Goal: Task Accomplishment & Management: Manage account settings

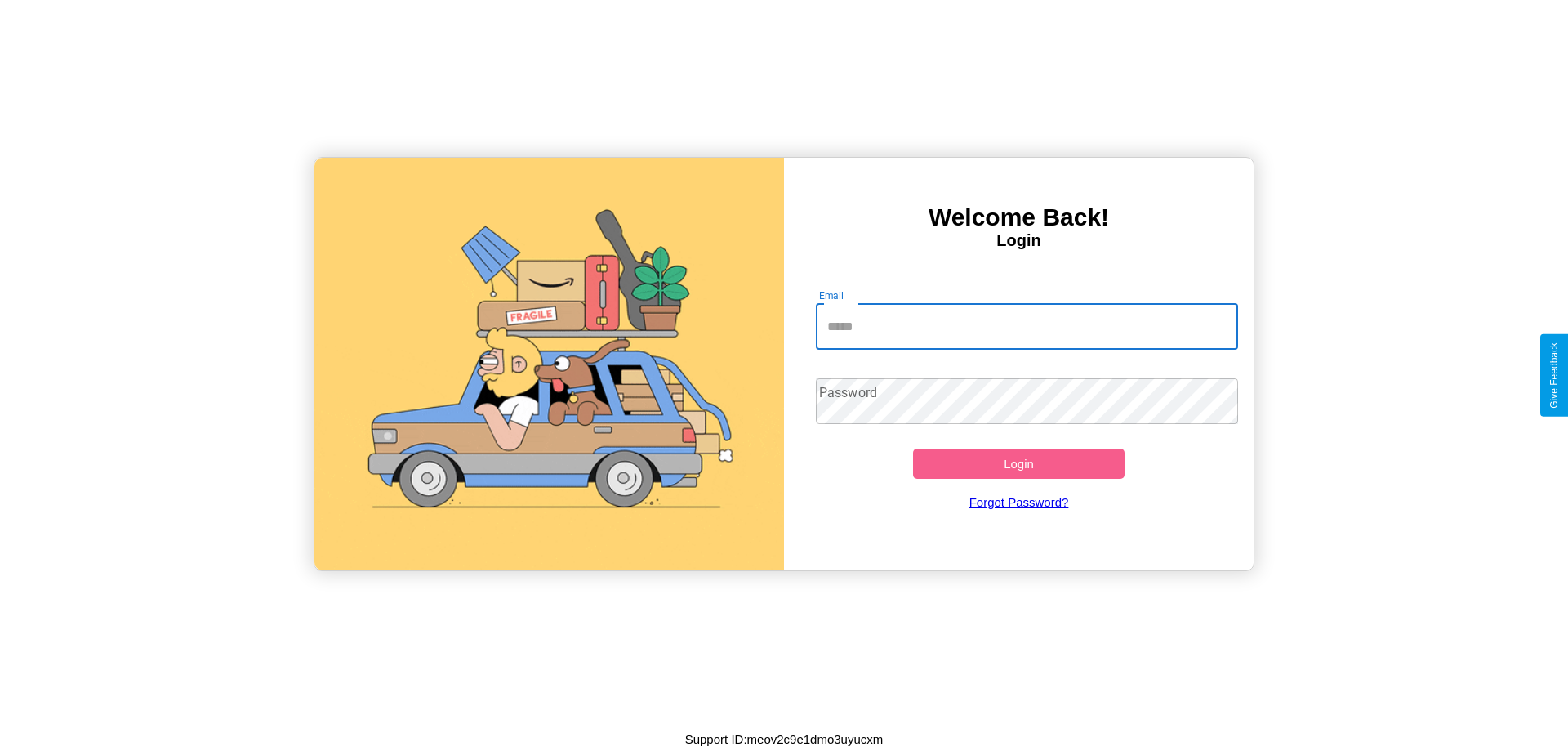
click at [1026, 326] on input "Email" at bounding box center [1027, 326] width 423 height 45
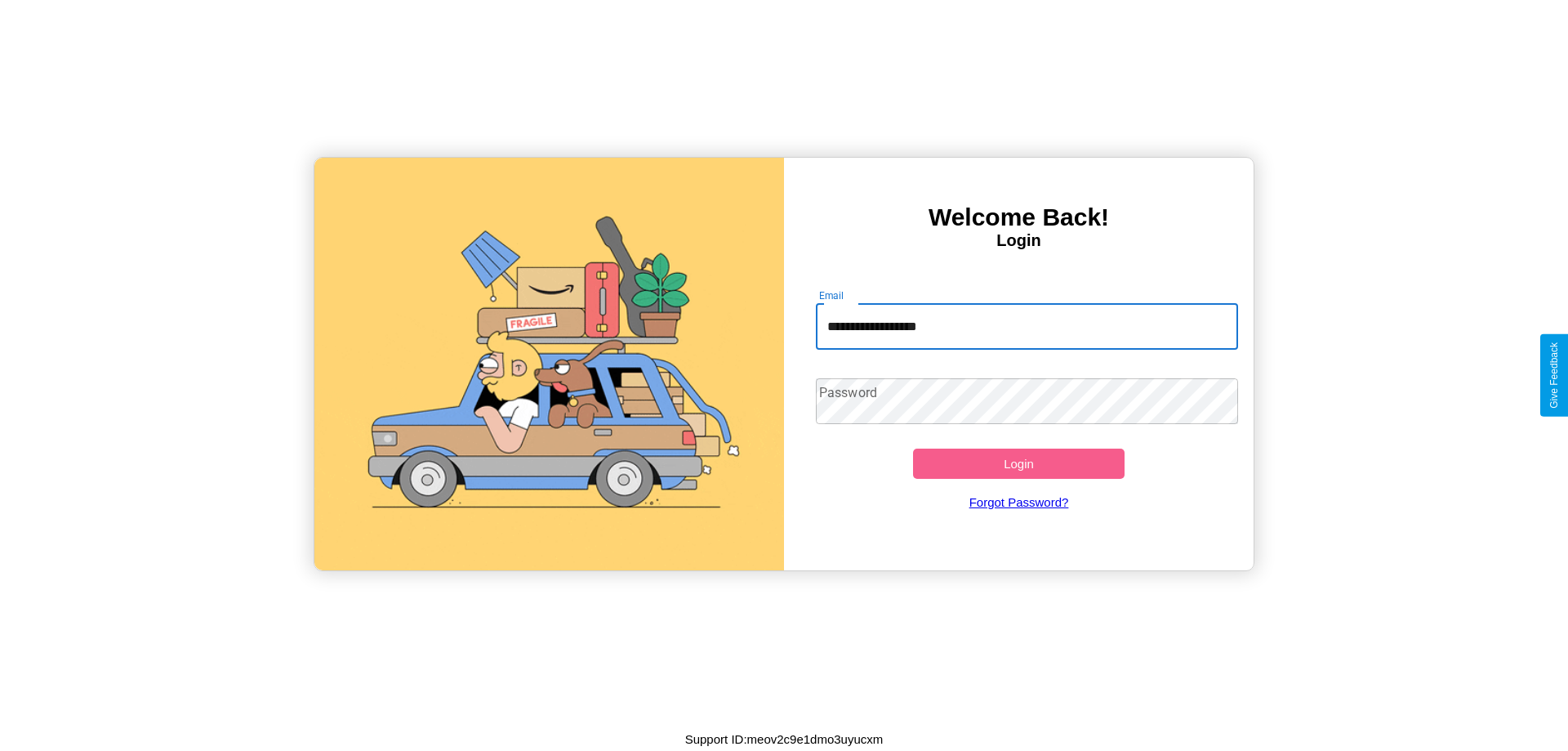
type input "**********"
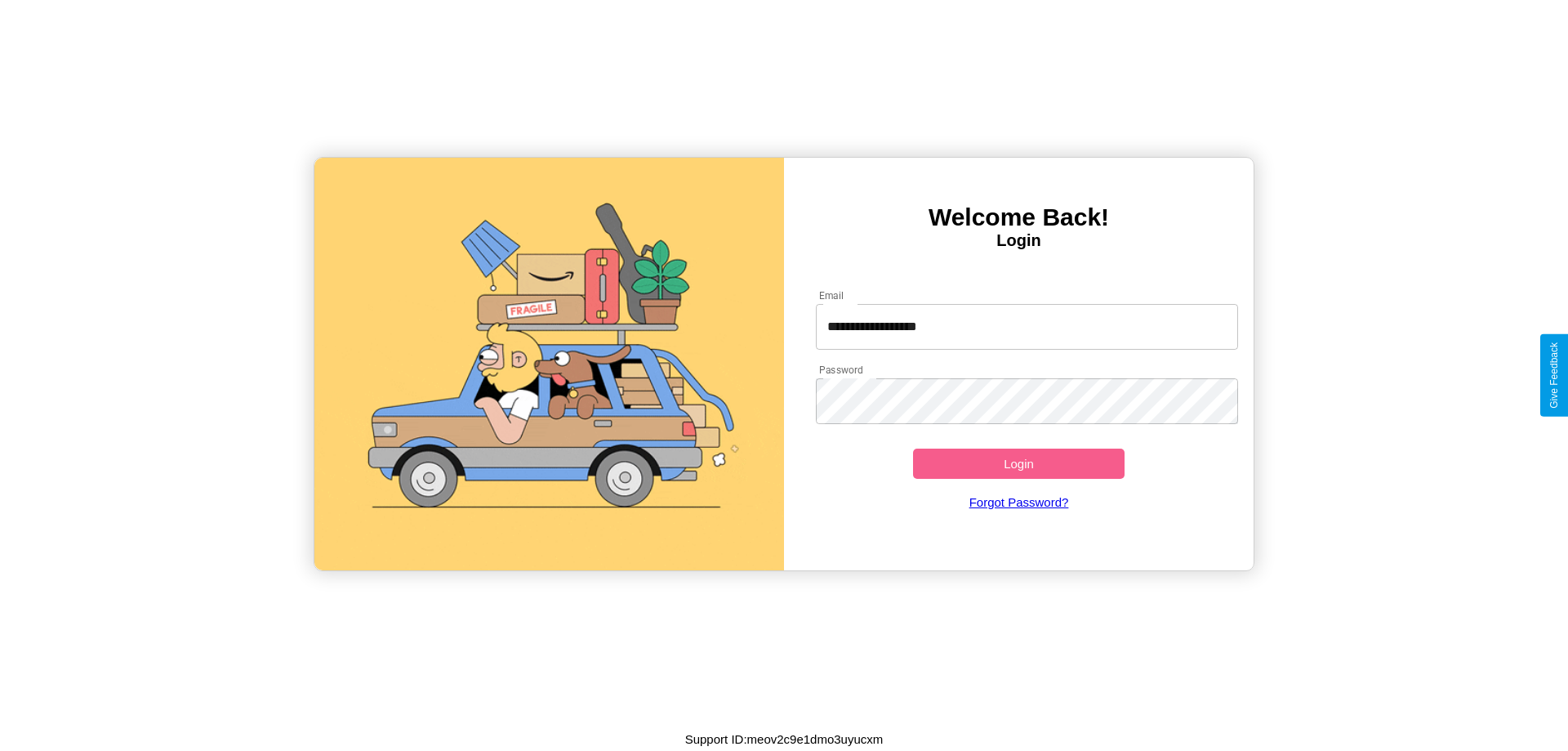
click at [1018, 463] on button "Login" at bounding box center [1019, 463] width 211 height 31
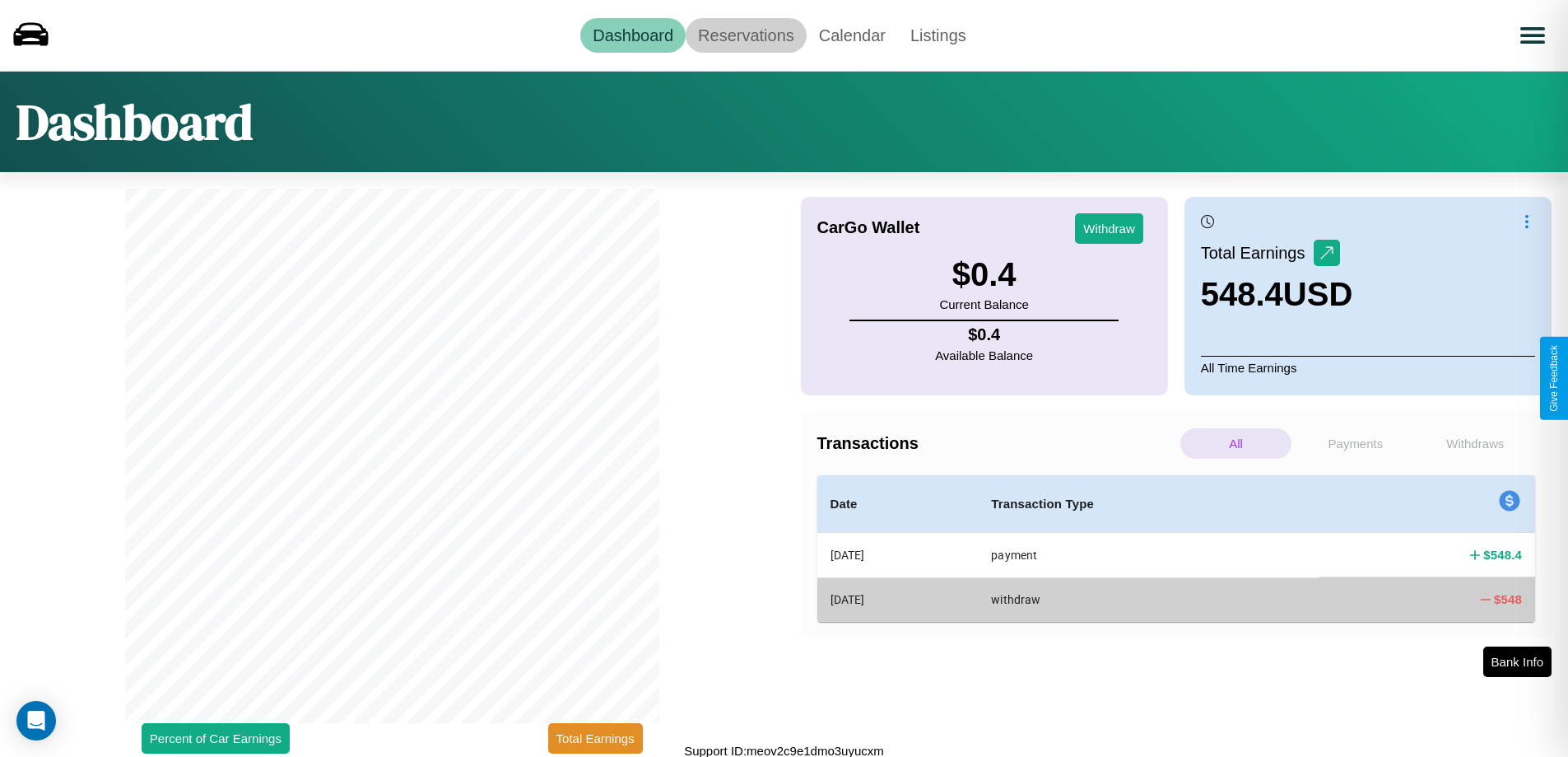
click at [746, 35] on link "Reservations" at bounding box center [747, 36] width 121 height 35
